Goal: Task Accomplishment & Management: Manage account settings

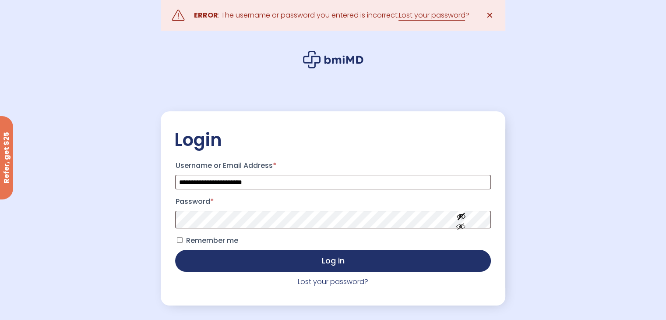
click at [177, 244] on label "Remember me" at bounding box center [206, 240] width 63 height 14
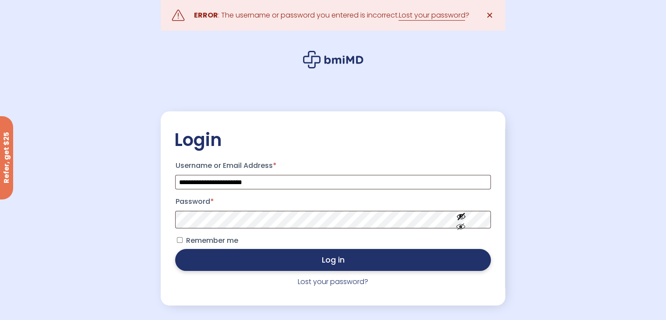
click at [207, 256] on button "Log in" at bounding box center [332, 260] width 315 height 22
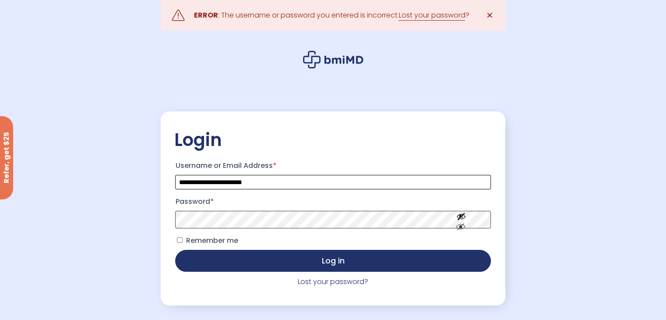
click at [300, 185] on input "**********" at bounding box center [332, 182] width 315 height 14
click at [336, 91] on div "**********" at bounding box center [333, 204] width 344 height 320
